Goal: Contribute content: Add original content to the website for others to see

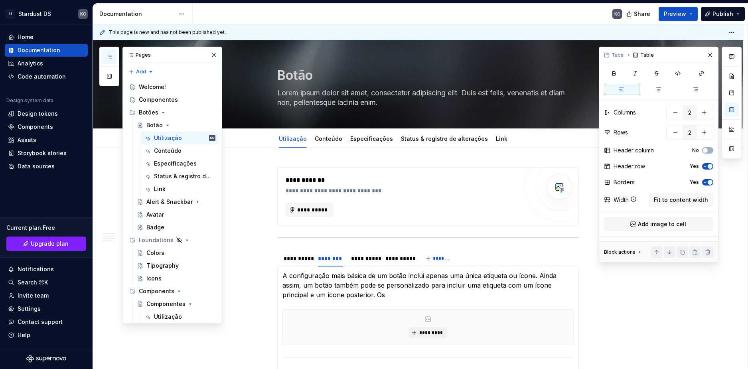
scroll to position [160, 0]
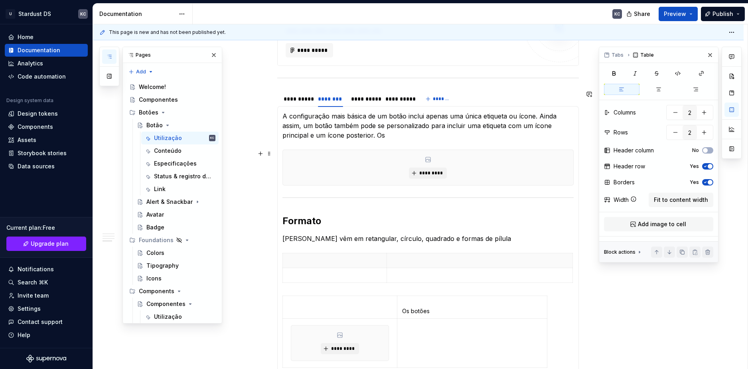
type textarea "*"
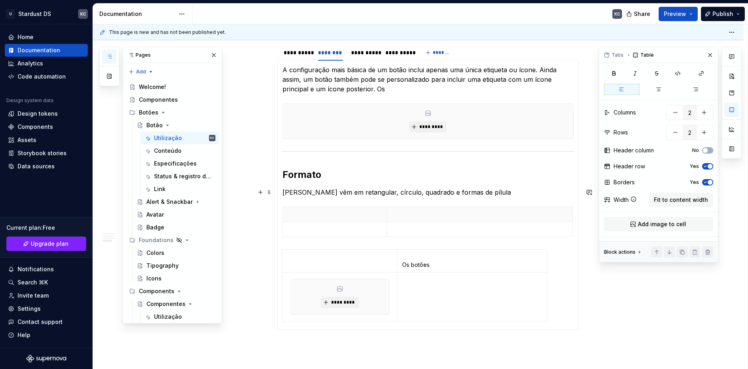
scroll to position [279, 0]
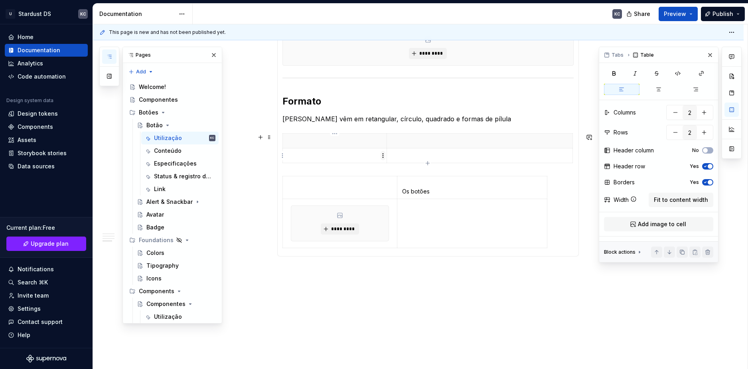
click at [383, 155] on html "U Stardust DS KC Home Documentation Analytics Code automation Design system dat…" at bounding box center [374, 184] width 748 height 369
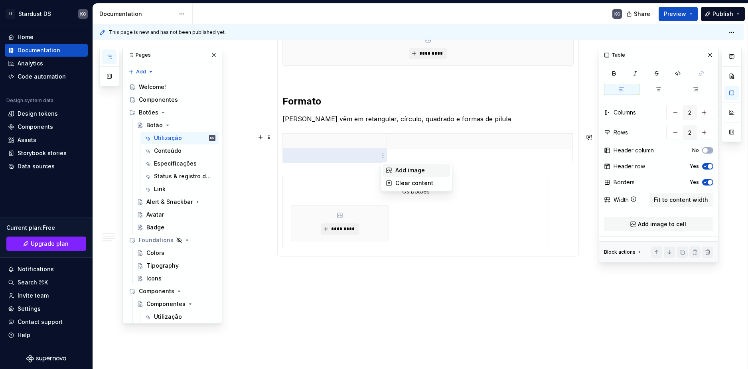
drag, startPoint x: 403, startPoint y: 171, endPoint x: 507, endPoint y: 162, distance: 104.1
click at [403, 171] on div "Add image" at bounding box center [422, 170] width 52 height 8
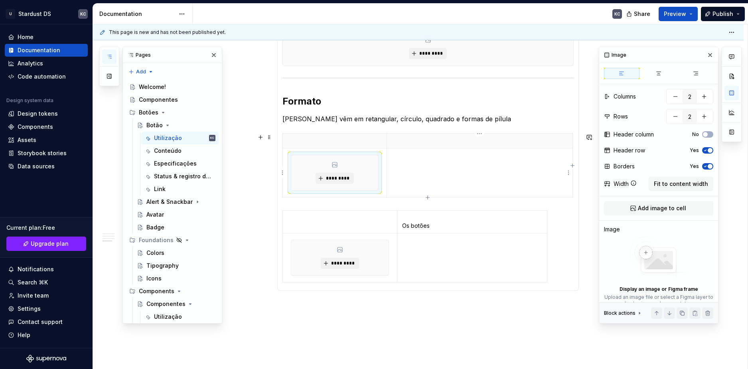
drag, startPoint x: 479, startPoint y: 158, endPoint x: 470, endPoint y: 159, distance: 8.5
click at [470, 159] on p at bounding box center [480, 156] width 176 height 8
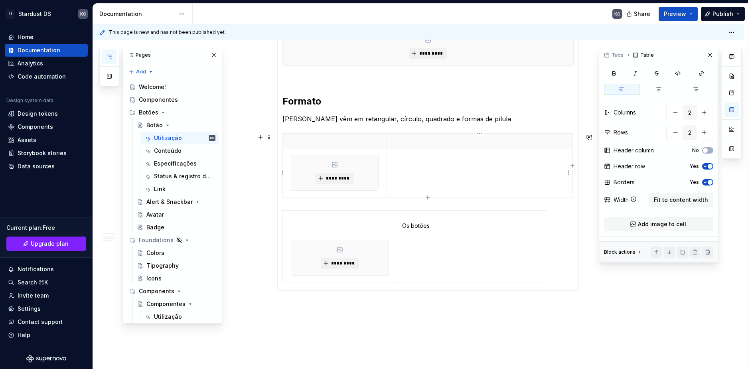
click at [432, 166] on td at bounding box center [480, 172] width 186 height 49
paste div
click at [414, 161] on td at bounding box center [480, 172] width 186 height 49
drag, startPoint x: 414, startPoint y: 160, endPoint x: 395, endPoint y: 155, distance: 19.1
click at [381, 152] on tr "********* vds" at bounding box center [428, 172] width 290 height 49
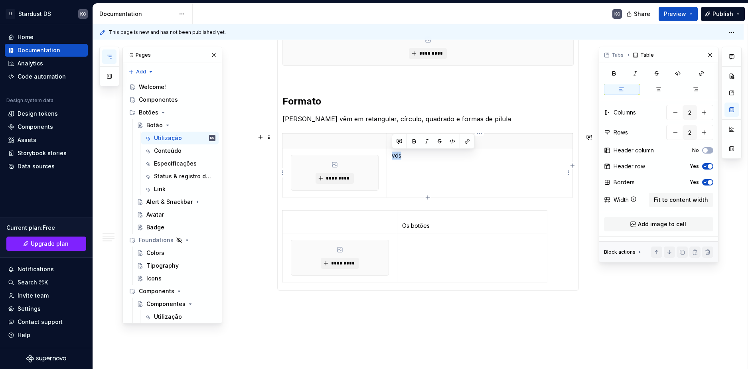
click at [414, 164] on td "vds" at bounding box center [480, 172] width 186 height 49
drag, startPoint x: 404, startPoint y: 156, endPoint x: 393, endPoint y: 155, distance: 11.3
click at [393, 155] on p "vds" at bounding box center [480, 156] width 176 height 8
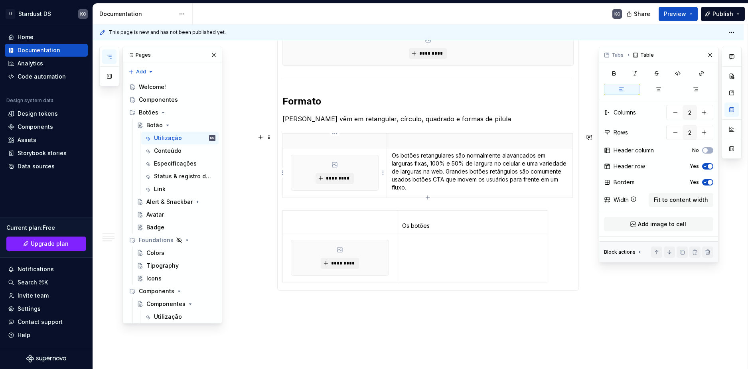
drag, startPoint x: 428, startPoint y: 198, endPoint x: 296, endPoint y: 170, distance: 135.4
click at [297, 170] on body "U Stardust DS KC Home Documentation Analytics Code automation Design system dat…" at bounding box center [374, 184] width 748 height 369
click at [283, 172] on html "U Stardust DS KC Home Documentation Analytics Code automation Design system dat…" at bounding box center [374, 184] width 748 height 369
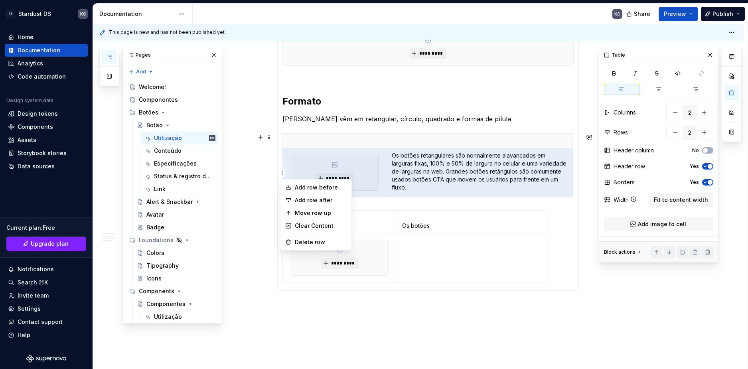
click at [402, 189] on html "U Stardust DS KC Home Documentation Analytics Code automation Design system dat…" at bounding box center [374, 184] width 748 height 369
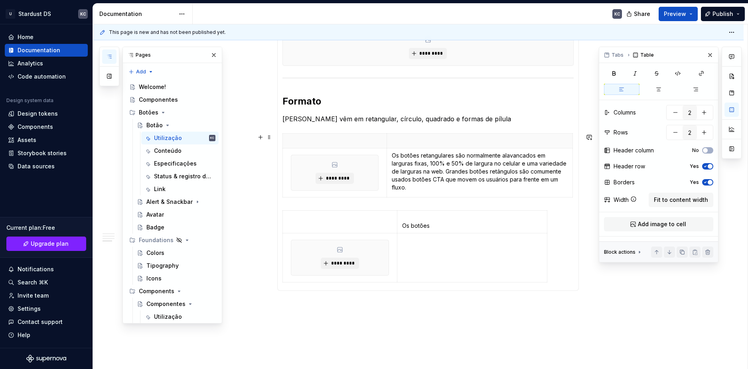
click at [429, 200] on div "********* Os botões retangulares são normalmente alavancados em larguras fixas,…" at bounding box center [428, 166] width 291 height 67
click at [427, 195] on icon "button" at bounding box center [428, 197] width 6 height 6
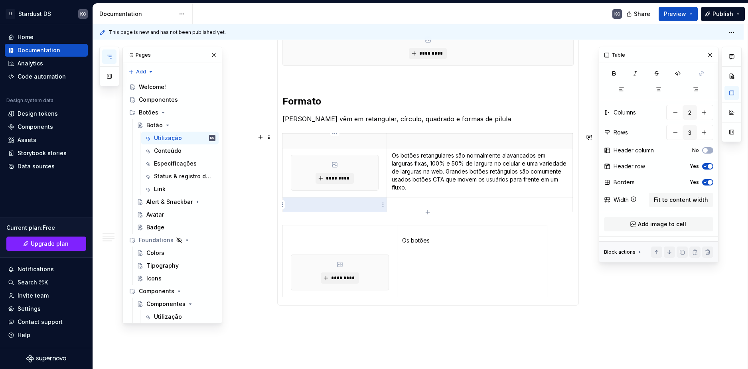
click at [406, 202] on p at bounding box center [480, 205] width 176 height 8
click at [284, 204] on html "U Stardust DS KC Home Documentation Analytics Code automation Design system dat…" at bounding box center [374, 184] width 748 height 369
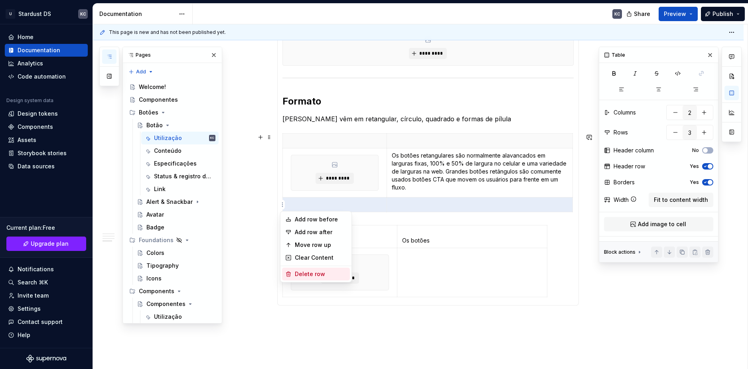
click at [307, 274] on div "Delete row" at bounding box center [321, 274] width 52 height 8
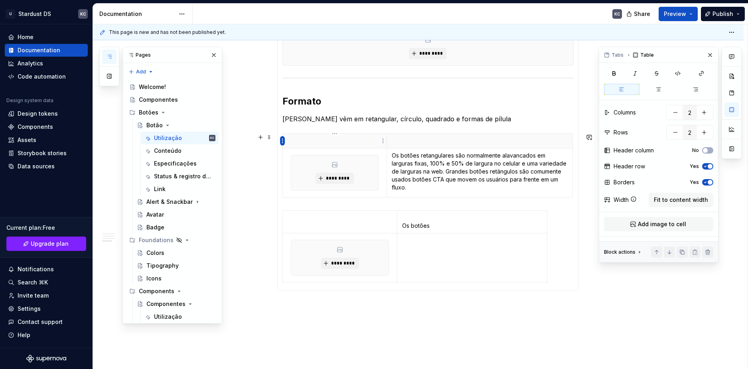
click at [283, 143] on html "U Stardust DS KC Home Documentation Analytics Code automation Design system dat…" at bounding box center [374, 184] width 748 height 369
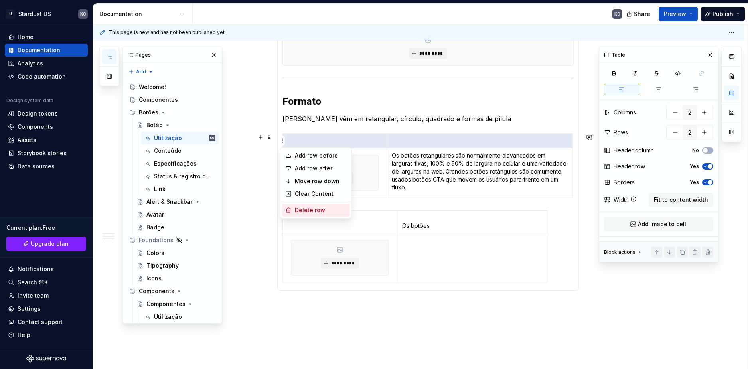
click at [316, 213] on div "Delete row" at bounding box center [321, 210] width 52 height 8
type input "1"
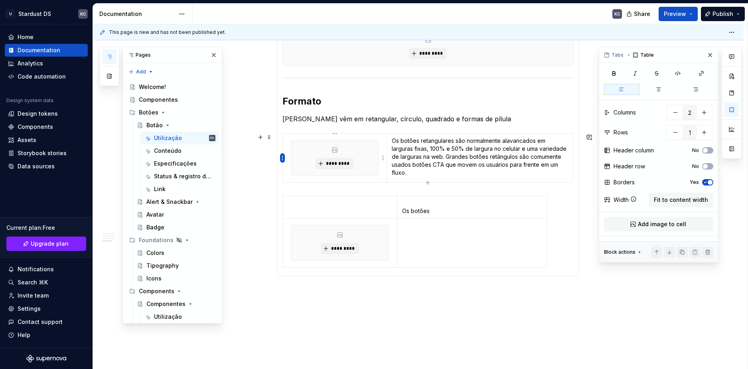
click at [282, 158] on html "U Stardust DS KC Home Documentation Analytics Code automation Design system dat…" at bounding box center [374, 184] width 748 height 369
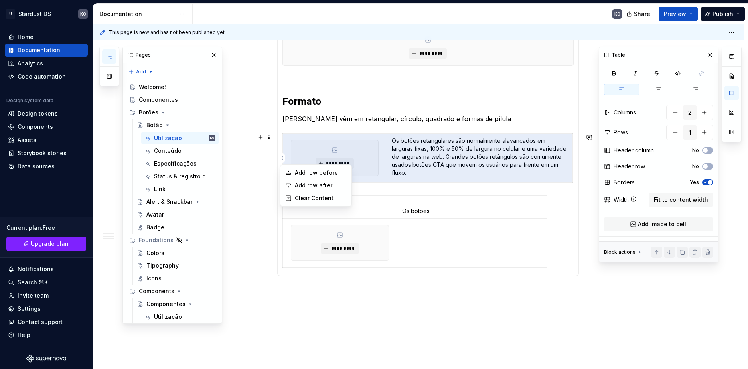
click at [269, 137] on html "U Stardust DS KC Home Documentation Analytics Code automation Design system dat…" at bounding box center [374, 184] width 748 height 369
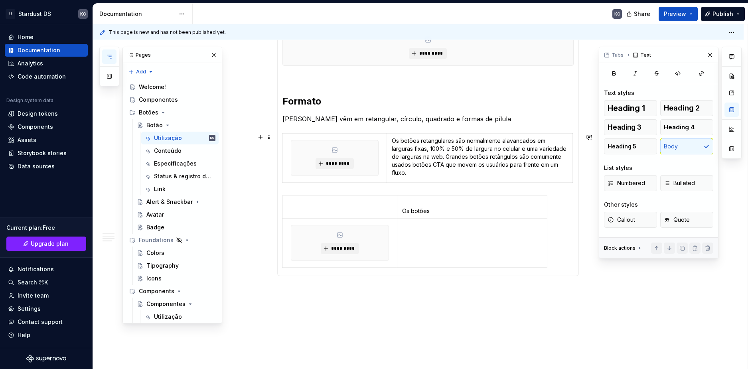
click at [269, 137] on span at bounding box center [269, 137] width 6 height 11
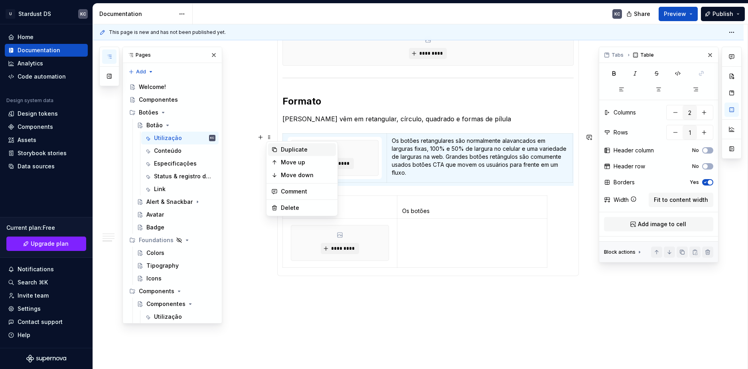
click at [295, 153] on div "Duplicate" at bounding box center [307, 150] width 52 height 8
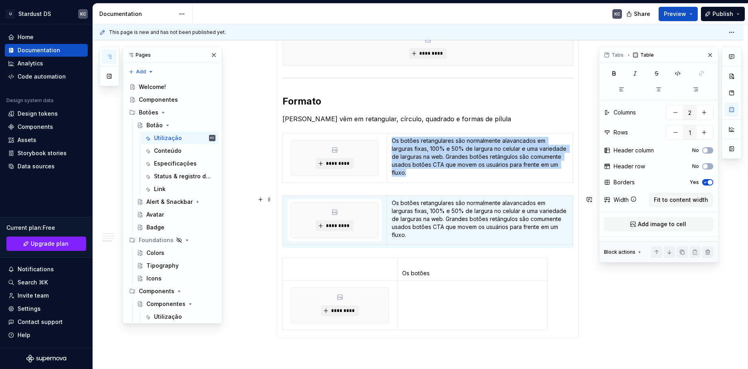
click at [293, 189] on section-item-column "A configuração mais básica de um botão inclui apenas uma única etiqueta ou ícon…" at bounding box center [428, 163] width 291 height 342
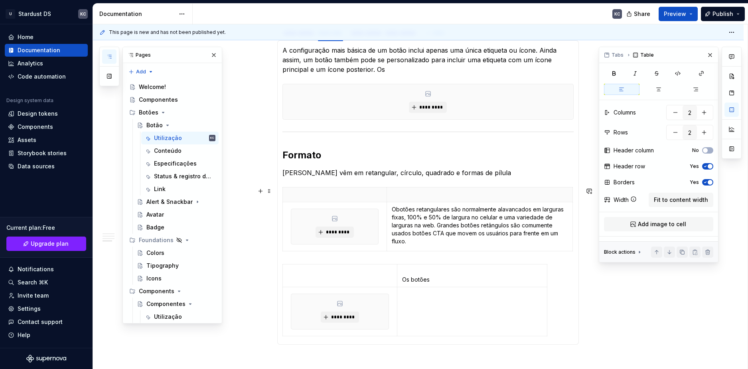
scroll to position [265, 0]
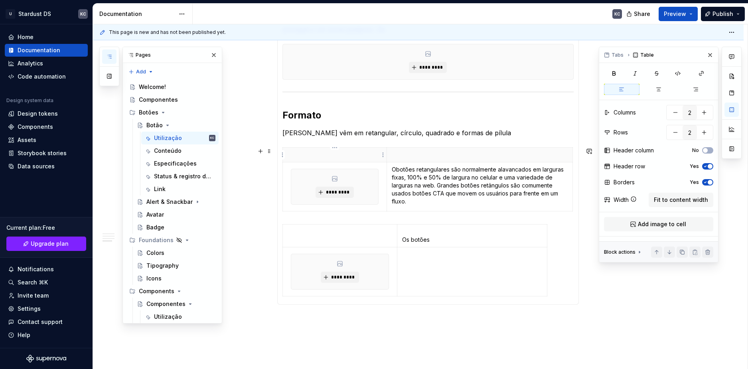
click at [328, 151] on p at bounding box center [335, 155] width 95 height 8
click at [397, 169] on p "Obotões retangulares são normalmente alavancados em larguras fixas, 100% e 50% …" at bounding box center [480, 186] width 176 height 40
drag, startPoint x: 307, startPoint y: 152, endPoint x: 288, endPoint y: 152, distance: 19.2
click at [288, 152] on p "Reto" at bounding box center [335, 155] width 95 height 8
copy strong "Reto"
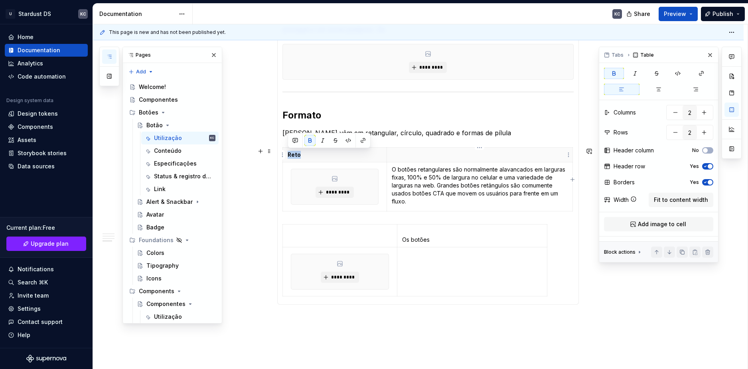
click at [422, 154] on p at bounding box center [480, 155] width 176 height 8
click at [298, 158] on strong "Reto" at bounding box center [294, 154] width 13 height 7
click at [408, 155] on p at bounding box center [480, 155] width 176 height 8
click at [572, 329] on div "**********" at bounding box center [418, 157] width 651 height 549
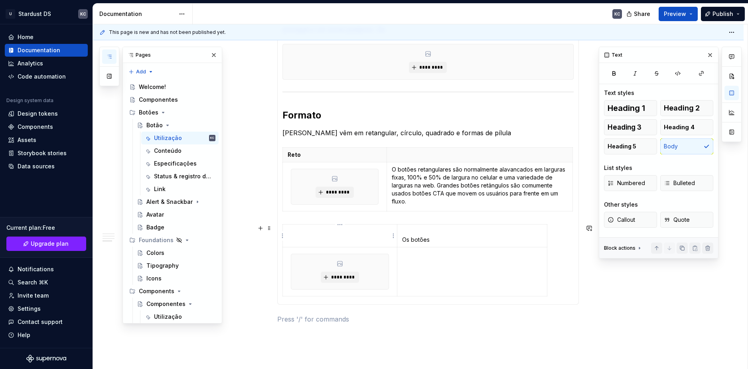
click at [267, 229] on span at bounding box center [269, 228] width 6 height 11
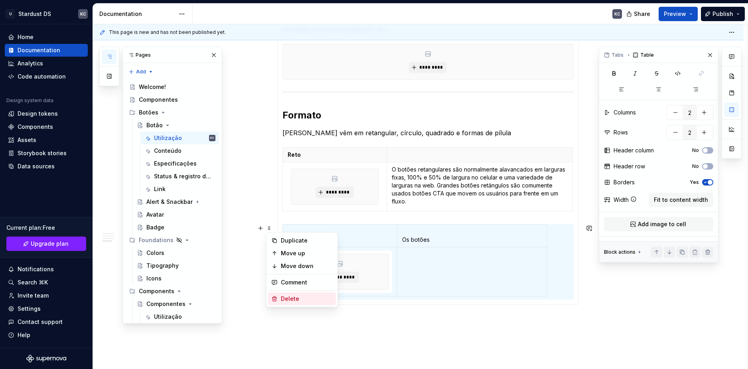
click at [287, 300] on div "Delete" at bounding box center [307, 299] width 52 height 8
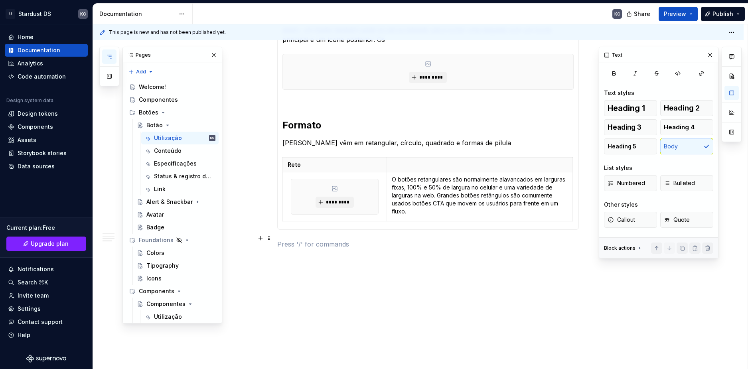
scroll to position [255, 0]
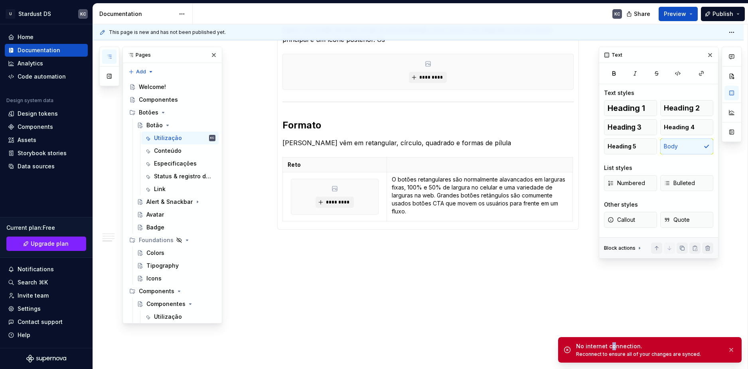
drag, startPoint x: 614, startPoint y: 350, endPoint x: 710, endPoint y: 350, distance: 96.6
click at [616, 350] on div "No internet connection." at bounding box center [648, 346] width 145 height 8
click at [734, 350] on button "button" at bounding box center [731, 349] width 10 height 11
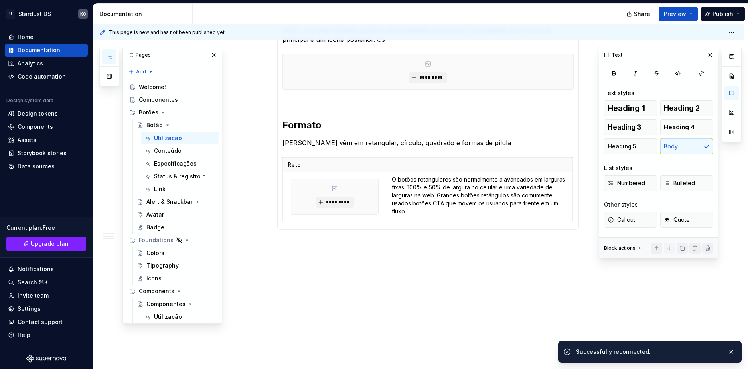
type textarea "*"
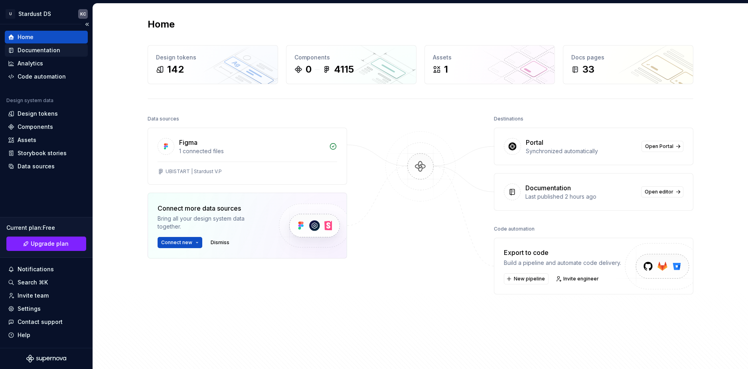
click at [35, 46] on div "Documentation" at bounding box center [39, 50] width 43 height 8
click at [36, 48] on div "Documentation" at bounding box center [39, 50] width 43 height 8
click at [49, 48] on div "Documentation" at bounding box center [39, 50] width 43 height 8
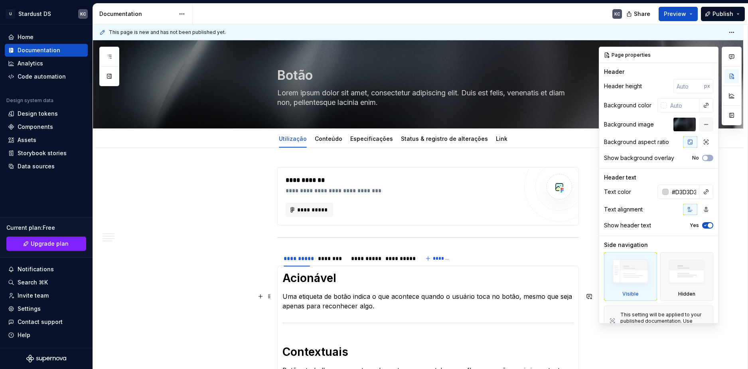
scroll to position [200, 0]
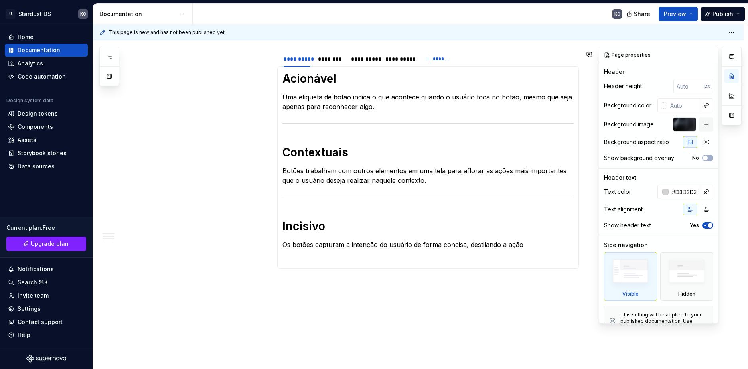
type textarea "*"
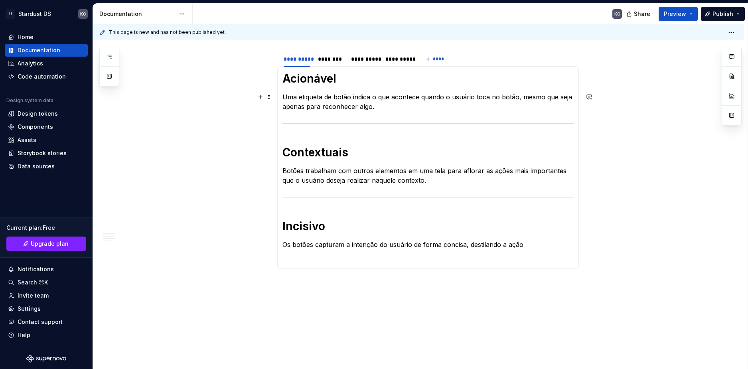
click at [332, 61] on div "********" at bounding box center [330, 59] width 25 height 8
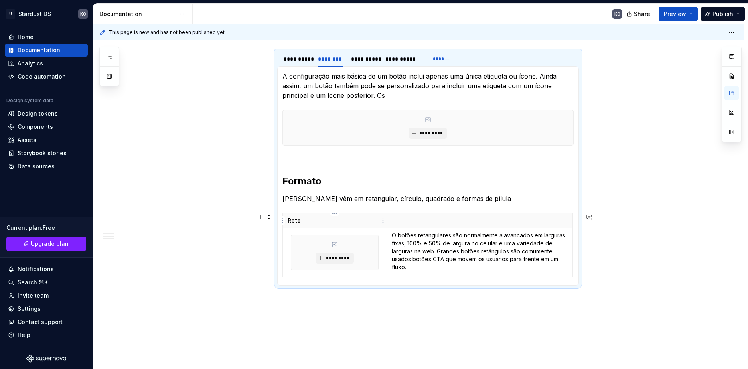
click at [293, 221] on strong "Reto" at bounding box center [294, 220] width 13 height 7
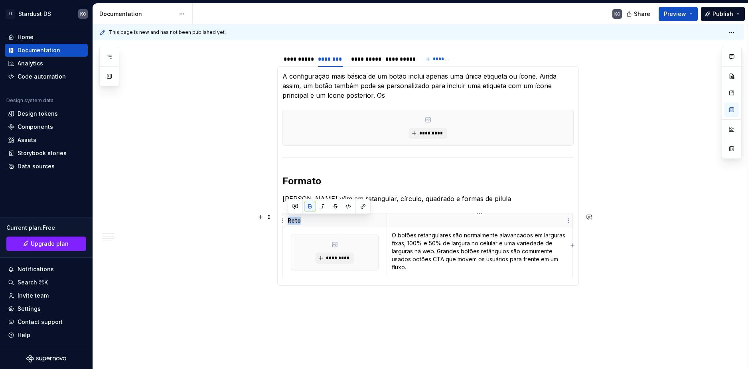
click at [421, 224] on p at bounding box center [480, 221] width 176 height 8
paste div
click at [292, 222] on strong "Reto" at bounding box center [294, 220] width 13 height 7
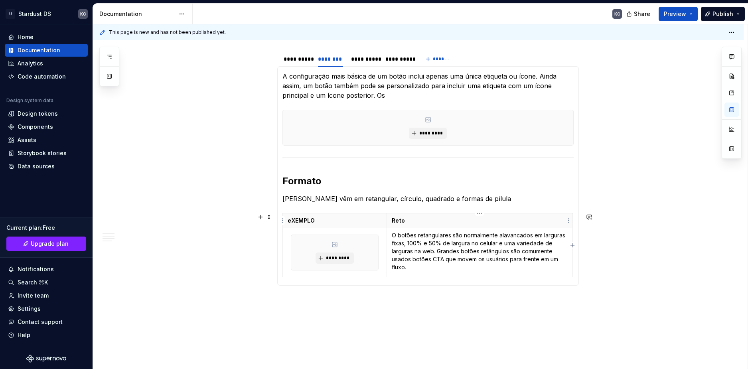
click at [403, 221] on strong "Reto" at bounding box center [398, 220] width 13 height 7
click at [308, 223] on p "eXEMPLO" at bounding box center [335, 221] width 95 height 8
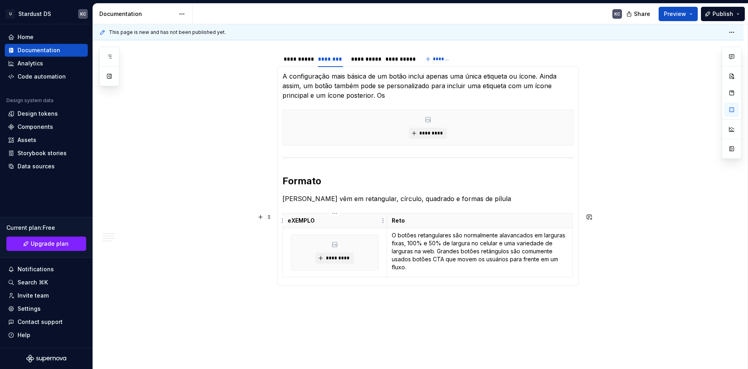
click at [308, 223] on p "eXEMPLO" at bounding box center [335, 221] width 95 height 8
click at [398, 219] on strong "Reto" at bounding box center [398, 220] width 13 height 7
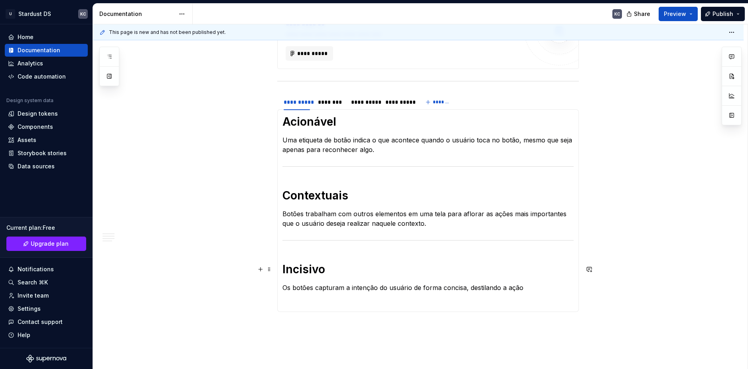
scroll to position [160, 0]
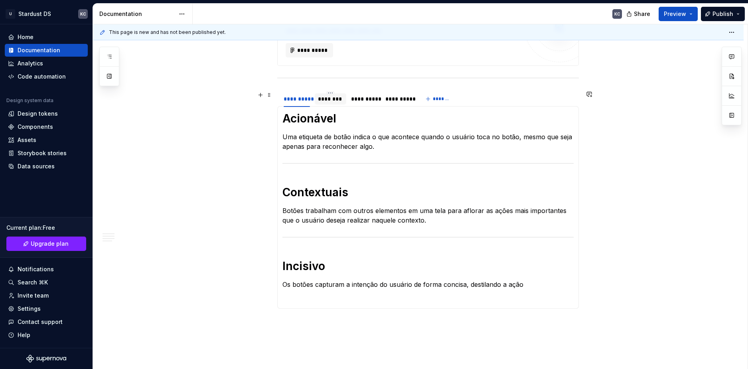
click at [332, 99] on div "********" at bounding box center [330, 99] width 25 height 8
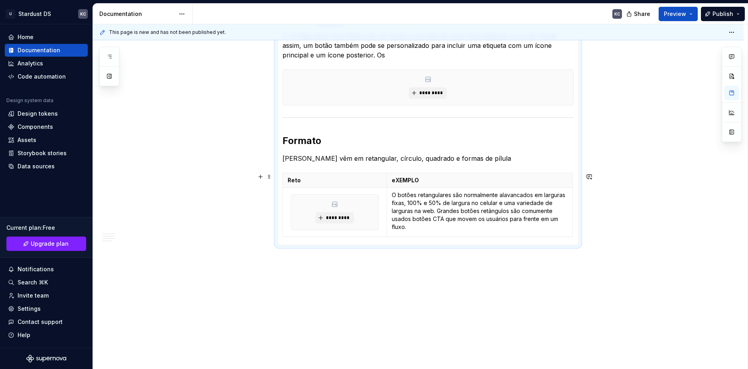
scroll to position [255, 0]
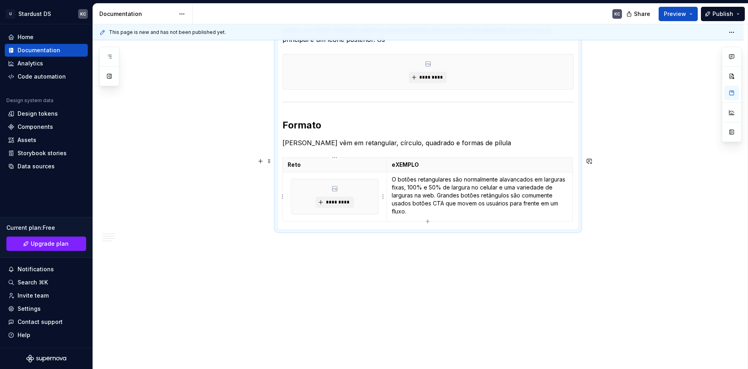
click at [384, 196] on html "U Stardust DS KC Home Documentation Analytics Code automation Design system dat…" at bounding box center [374, 184] width 748 height 369
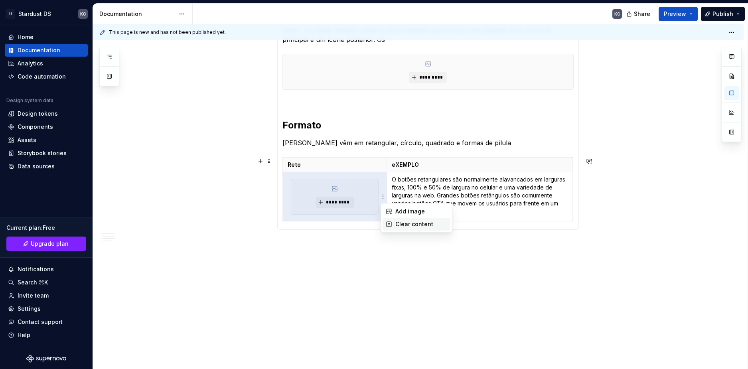
click at [394, 224] on div "Clear content" at bounding box center [417, 224] width 68 height 13
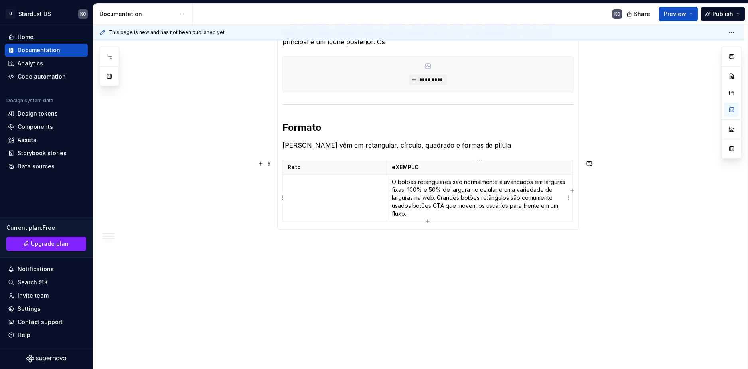
scroll to position [253, 0]
click at [406, 187] on p "O botões retangulares são normalmente alavancados em larguras fixas, 100% e 50%…" at bounding box center [480, 198] width 176 height 40
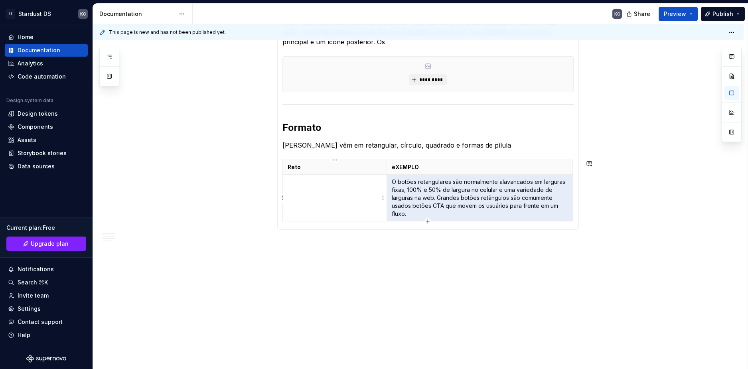
click at [344, 190] on td at bounding box center [335, 198] width 105 height 47
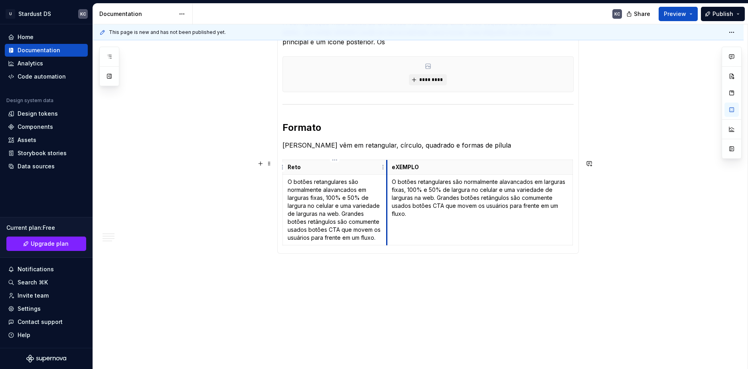
click at [386, 168] on th "Reto" at bounding box center [335, 167] width 105 height 15
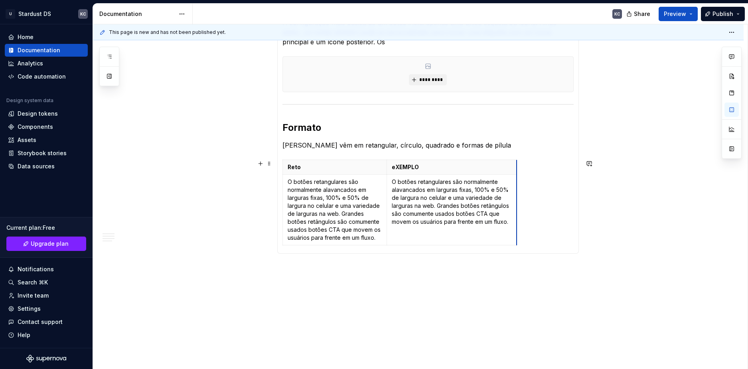
drag, startPoint x: 572, startPoint y: 169, endPoint x: 516, endPoint y: 168, distance: 55.9
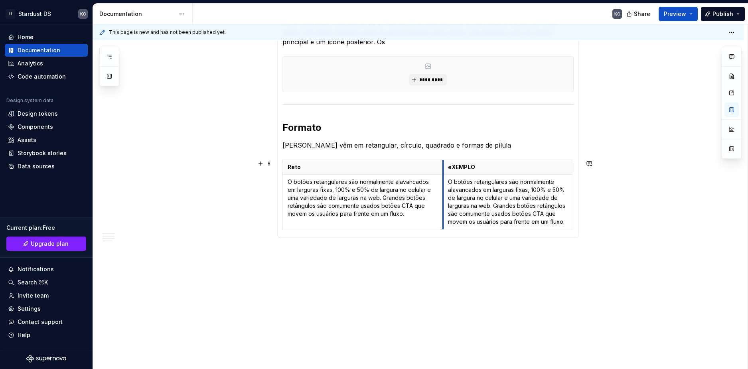
drag, startPoint x: 386, startPoint y: 168, endPoint x: 442, endPoint y: 167, distance: 56.3
click at [569, 200] on html "U Stardust DS KC Home Documentation Analytics Code automation Design system dat…" at bounding box center [374, 184] width 748 height 369
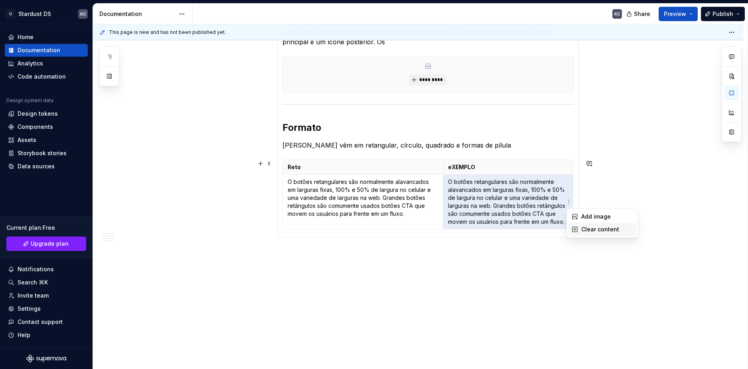
click at [584, 229] on div "Clear content" at bounding box center [608, 230] width 52 height 8
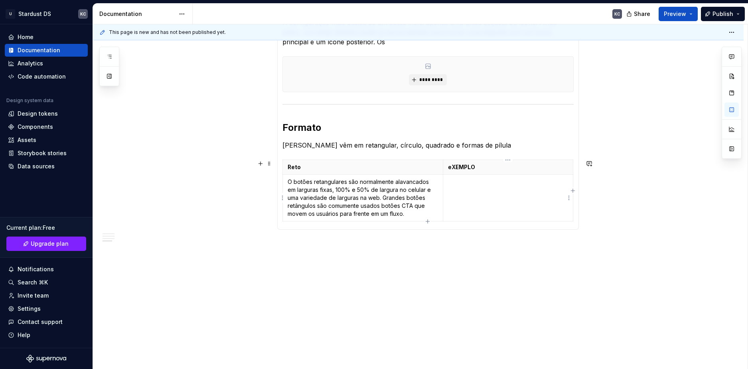
click at [569, 198] on html "U Stardust DS KC Home Documentation Analytics Code automation Design system dat…" at bounding box center [374, 184] width 748 height 369
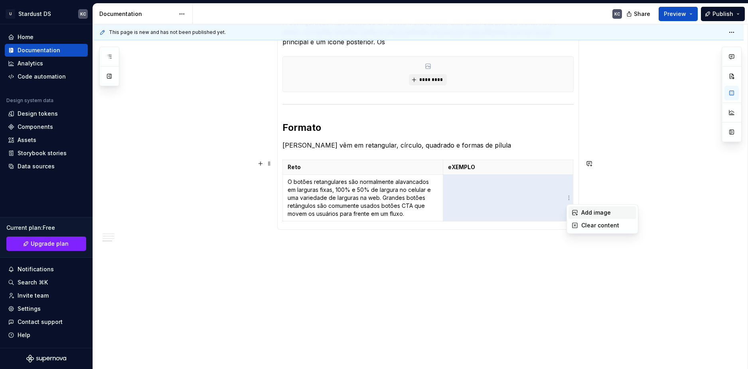
click at [575, 213] on icon at bounding box center [575, 213] width 6 height 6
type textarea "*"
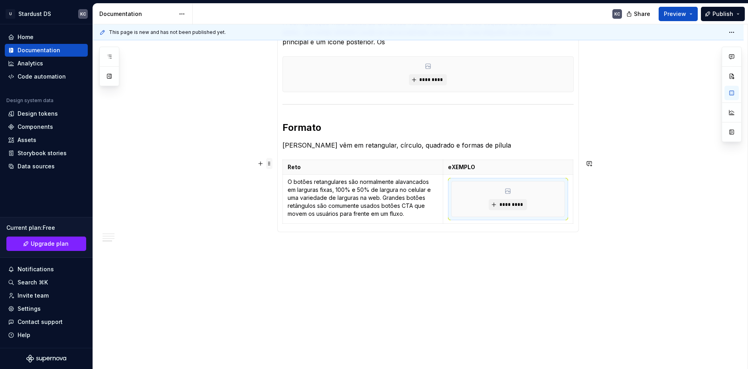
click at [269, 164] on span at bounding box center [269, 163] width 6 height 11
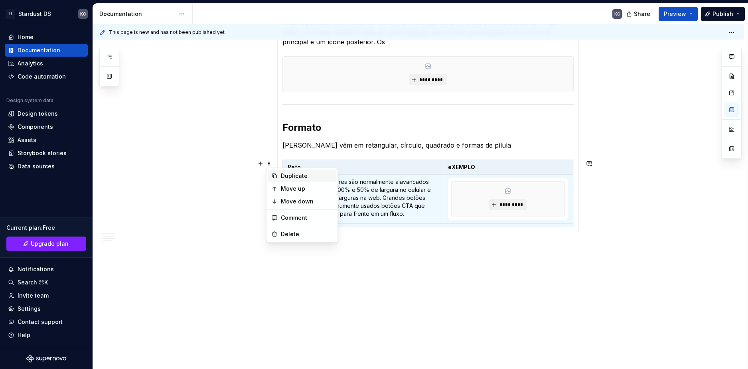
click at [283, 175] on div "Duplicate" at bounding box center [307, 176] width 52 height 8
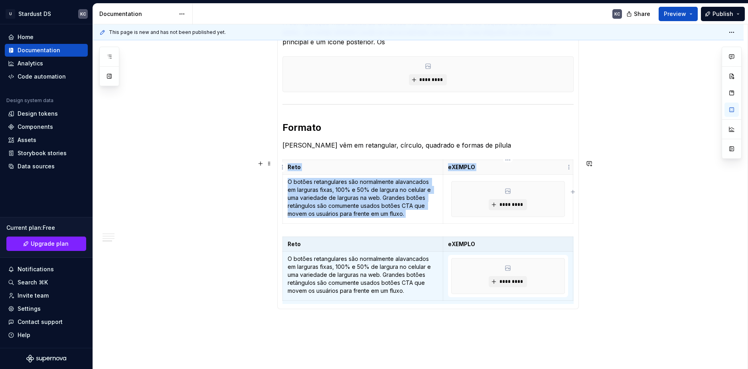
click at [456, 168] on strong "eXEMPLO" at bounding box center [461, 167] width 27 height 7
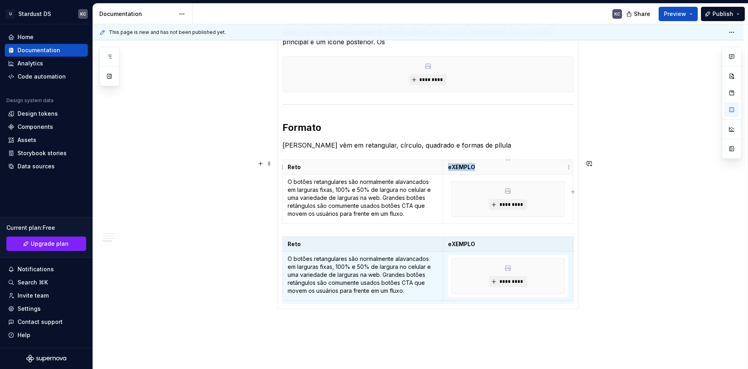
click at [456, 168] on strong "eXEMPLO" at bounding box center [461, 167] width 27 height 7
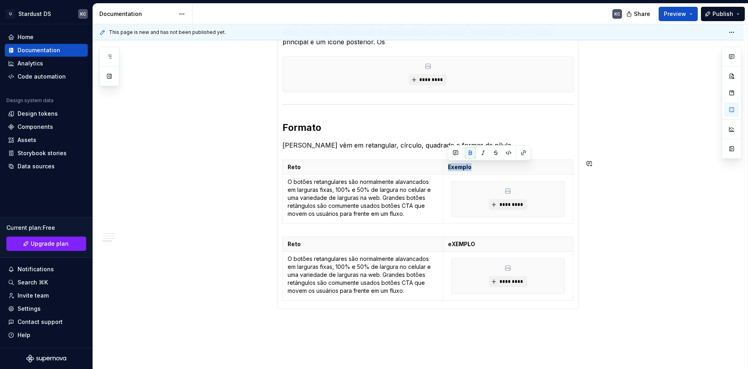
copy strong "Exemplo"
click at [461, 244] on strong "eXEMPLO" at bounding box center [461, 244] width 27 height 7
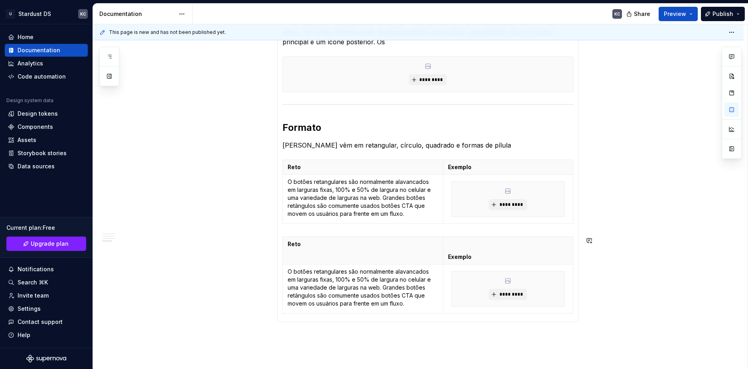
type textarea "*"
